Goal: Transaction & Acquisition: Purchase product/service

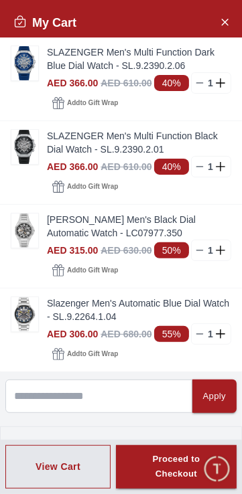
click at [229, 25] on icon "Close Account" at bounding box center [224, 21] width 11 height 17
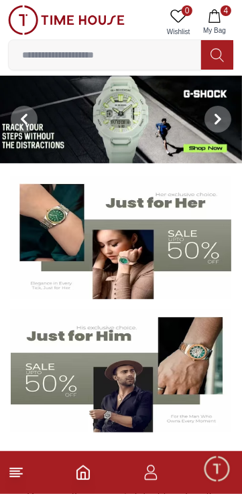
click at [178, 59] on input at bounding box center [105, 54] width 192 height 27
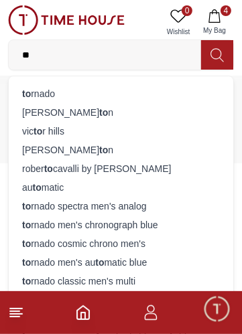
type input "**"
click at [151, 93] on div "to rnado" at bounding box center [121, 93] width 208 height 19
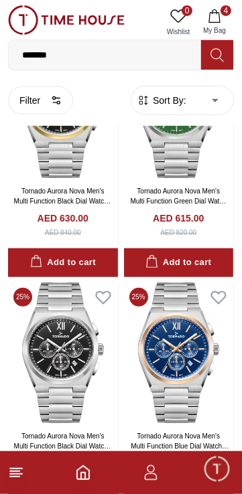
scroll to position [1811, 0]
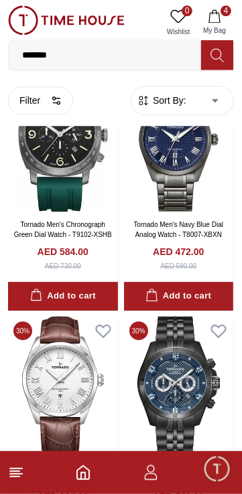
scroll to position [4483, 0]
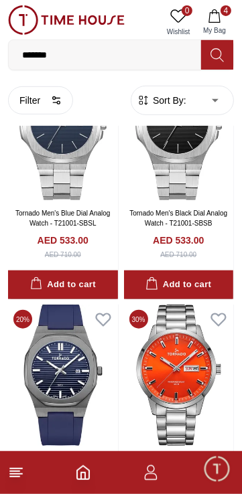
scroll to position [6933, 0]
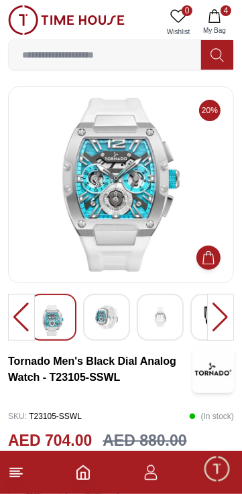
click at [213, 326] on div at bounding box center [220, 317] width 27 height 47
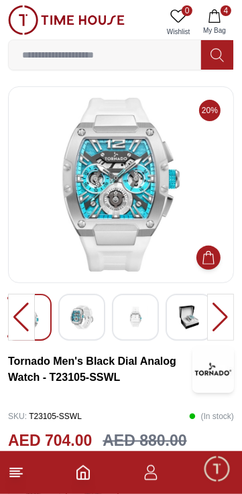
click at [210, 325] on div at bounding box center [220, 317] width 27 height 47
click at [213, 323] on div at bounding box center [220, 317] width 27 height 47
click at [209, 315] on div at bounding box center [220, 317] width 27 height 47
click at [28, 320] on div at bounding box center [21, 317] width 27 height 47
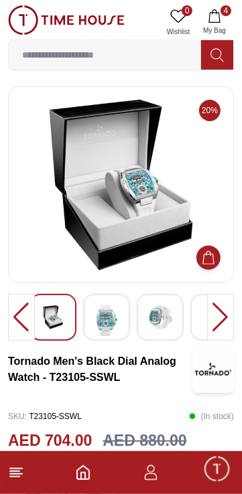
click at [21, 319] on div at bounding box center [21, 317] width 27 height 47
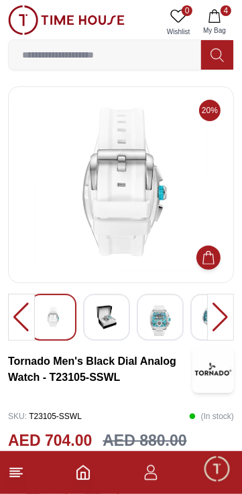
click at [16, 318] on div at bounding box center [21, 317] width 27 height 47
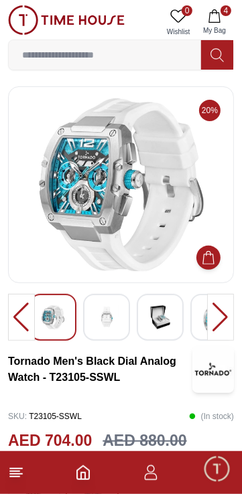
click at [20, 313] on div at bounding box center [21, 317] width 27 height 47
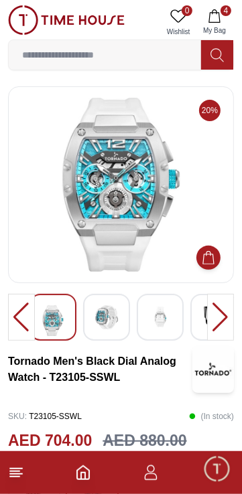
click at [18, 316] on div at bounding box center [21, 317] width 27 height 47
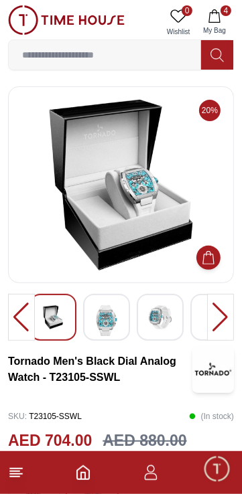
click at [16, 312] on div at bounding box center [21, 317] width 27 height 47
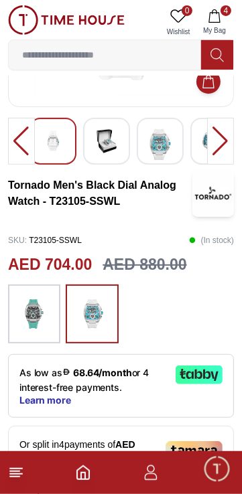
scroll to position [182, 0]
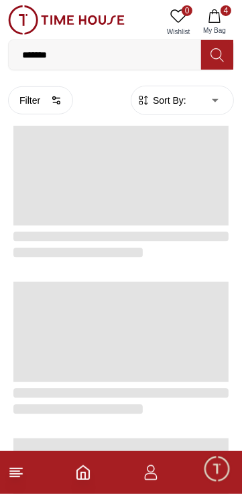
scroll to position [2497, 0]
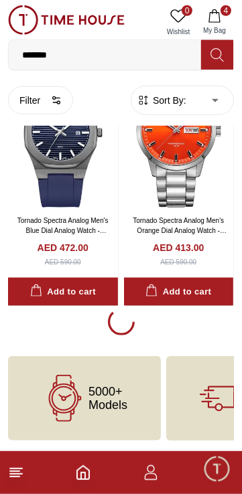
scroll to position [7795, 0]
